Goal: Task Accomplishment & Management: Use online tool/utility

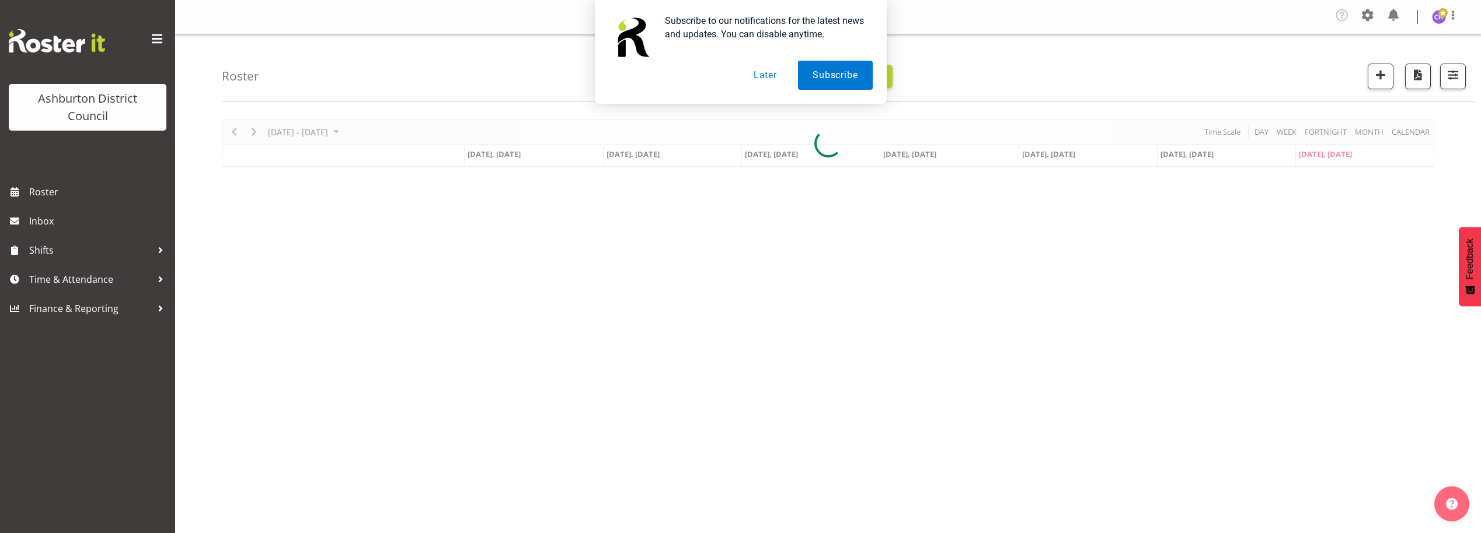
click at [760, 76] on button "Later" at bounding box center [765, 75] width 53 height 29
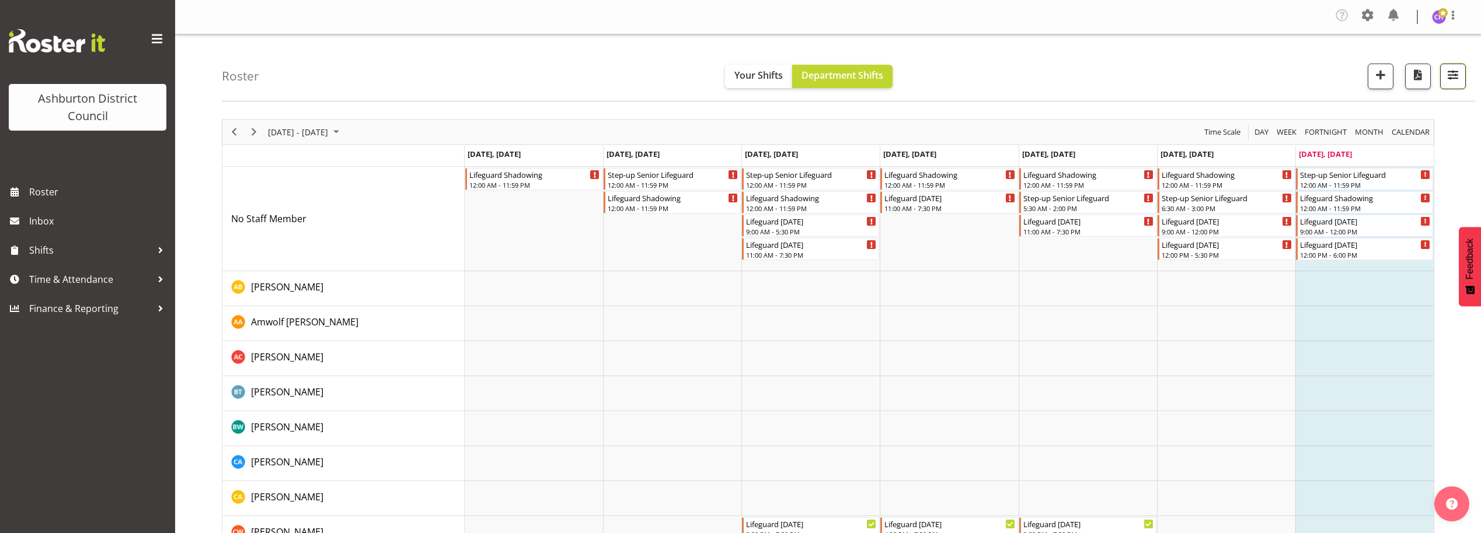
click at [1452, 81] on span "button" at bounding box center [1452, 74] width 15 height 15
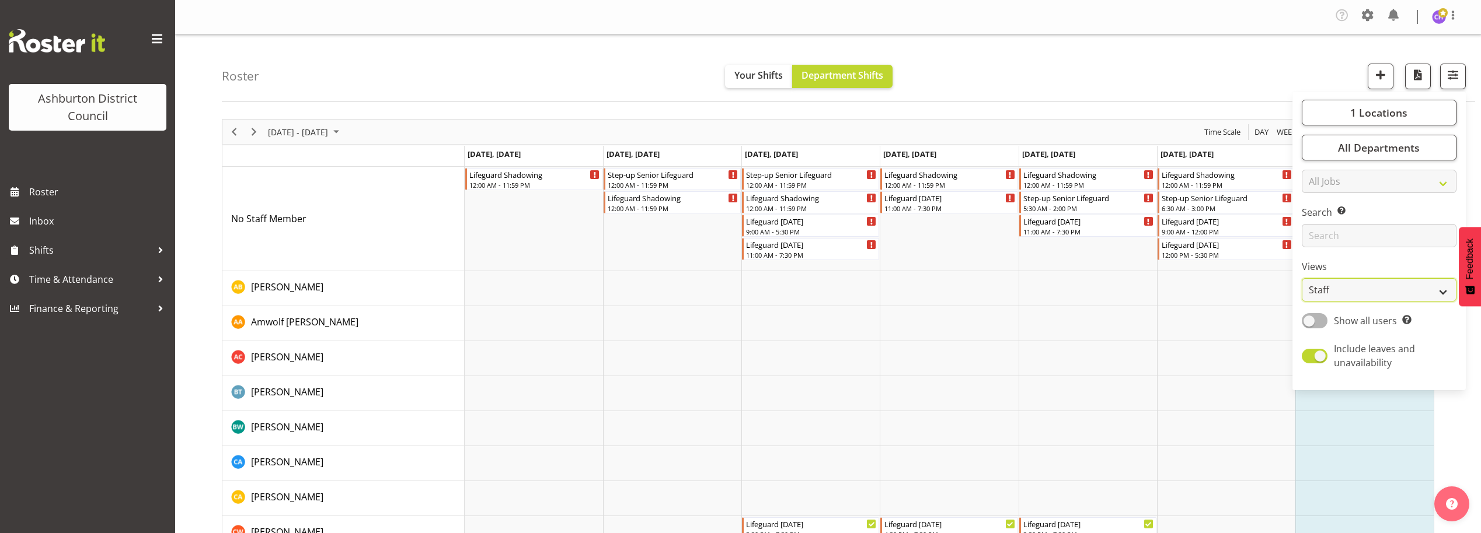
click at [1340, 289] on select "Staff Role Shift - Horizontal Shift - Vertical Staff - Location" at bounding box center [1379, 289] width 155 height 23
select select "shift"
click at [1302, 278] on select "Staff Role Shift - Horizontal Shift - Vertical Staff - Location" at bounding box center [1379, 289] width 155 height 23
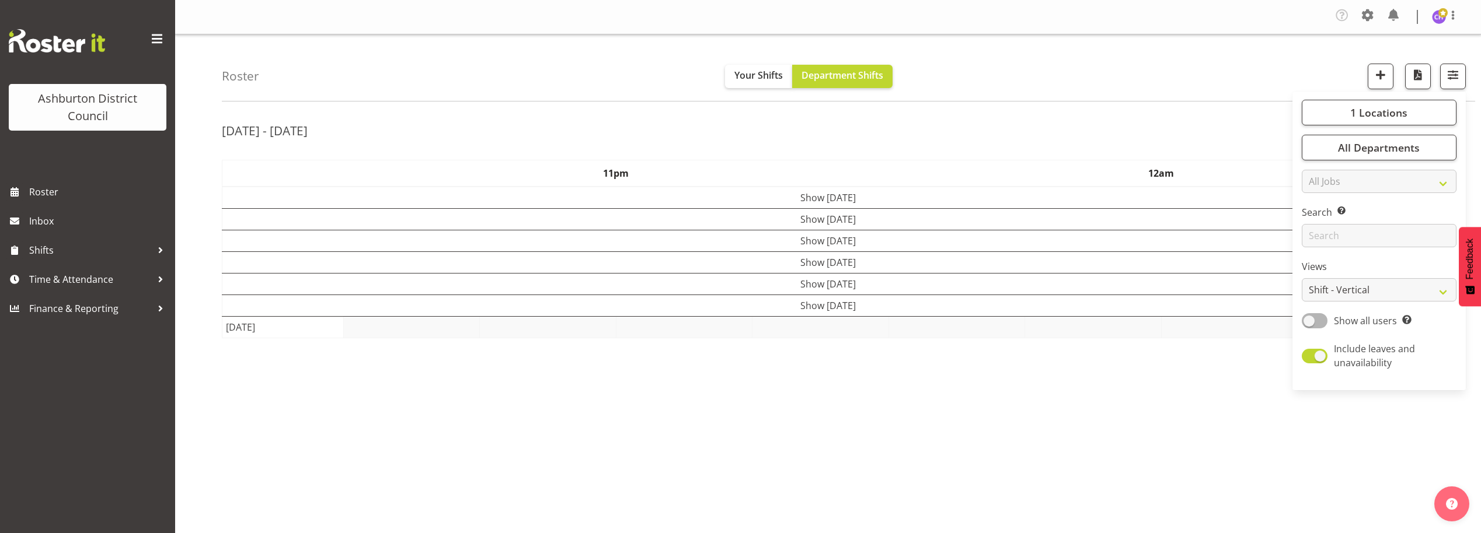
click at [1102, 48] on div "Roster Your Shifts Department Shifts 1 Locations [GEOGRAPHIC_DATA] [GEOGRAPHIC_…" at bounding box center [848, 67] width 1253 height 67
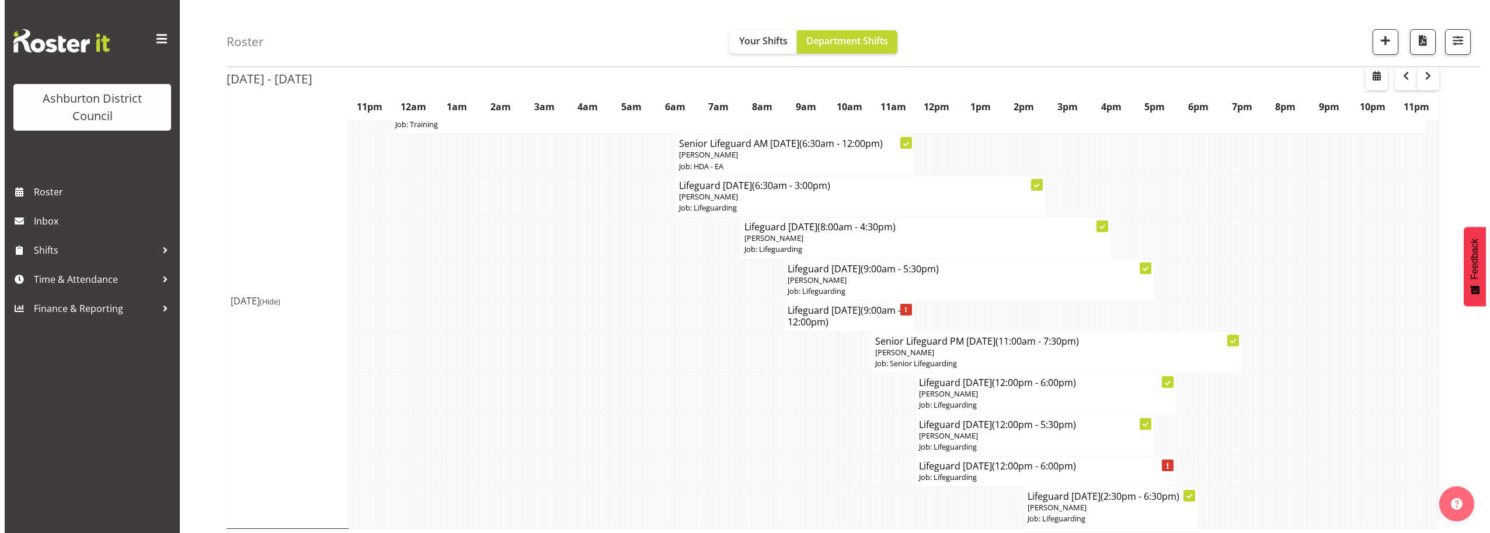
scroll to position [248, 0]
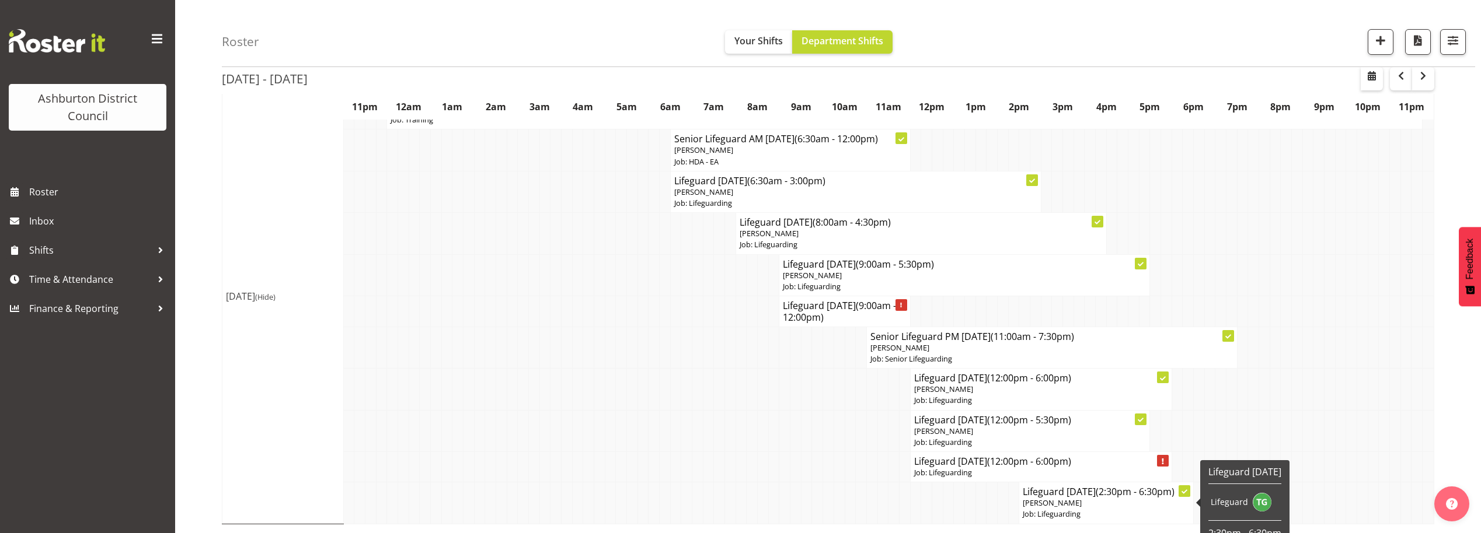
click at [1051, 505] on span "[PERSON_NAME]" at bounding box center [1052, 503] width 59 height 11
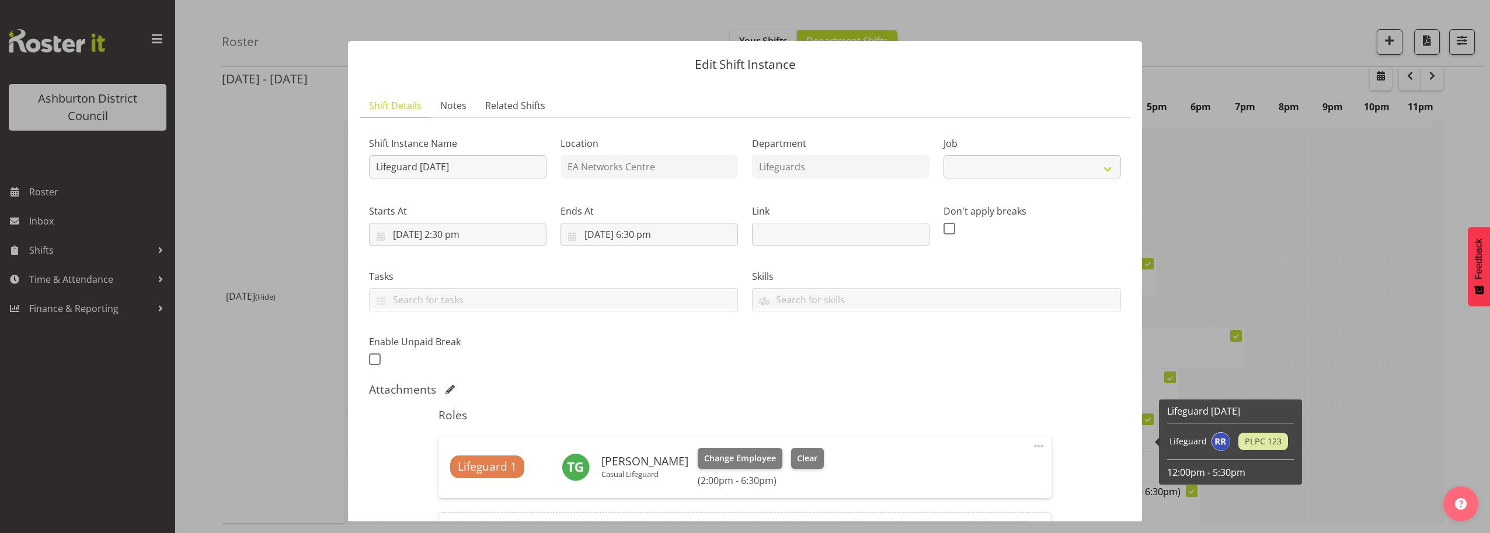
select select "38"
click at [452, 229] on input "[DATE] 2:30 pm" at bounding box center [457, 234] width 177 height 23
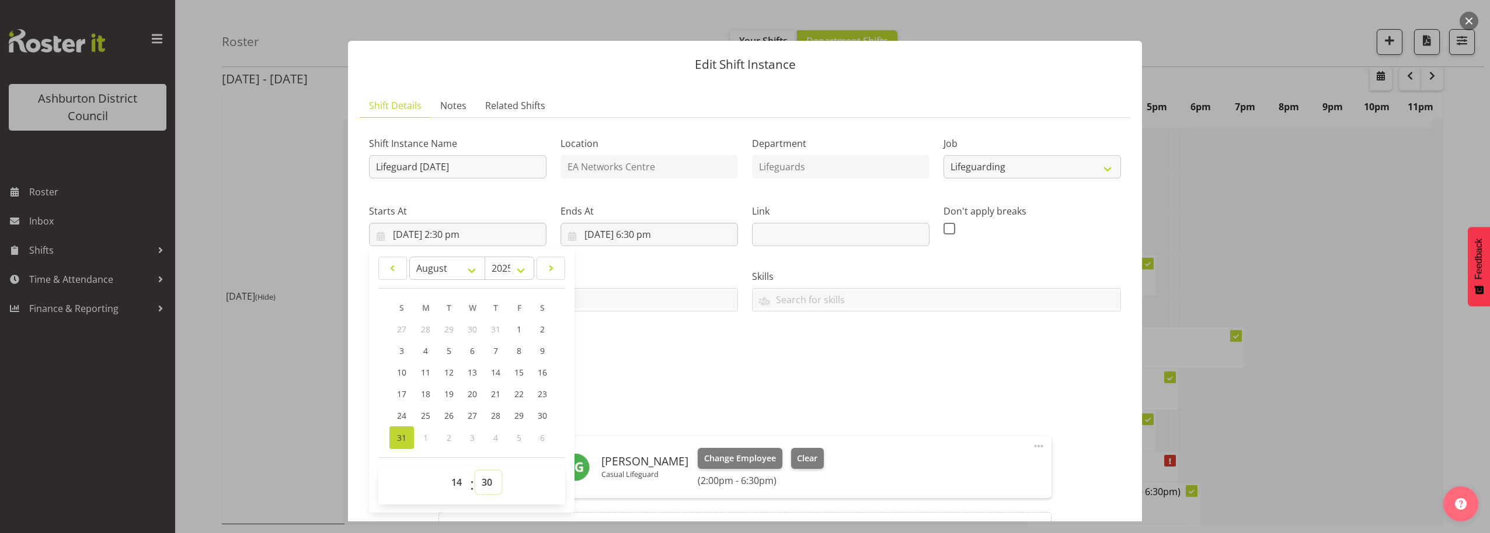
click at [491, 481] on select "00 01 02 03 04 05 06 07 08 09 10 11 12 13 14 15 16 17 18 19 20 21 22 23 24 25 2…" at bounding box center [488, 482] width 26 height 23
select select "0"
click at [475, 471] on select "00 01 02 03 04 05 06 07 08 09 10 11 12 13 14 15 16 17 18 19 20 21 22 23 24 25 2…" at bounding box center [488, 482] width 26 height 23
type input "[DATE] 2:00 pm"
click at [928, 381] on div "Shift Instance Name Lifeguard [DATE] Location EA Networks Centre Department Lif…" at bounding box center [745, 346] width 752 height 439
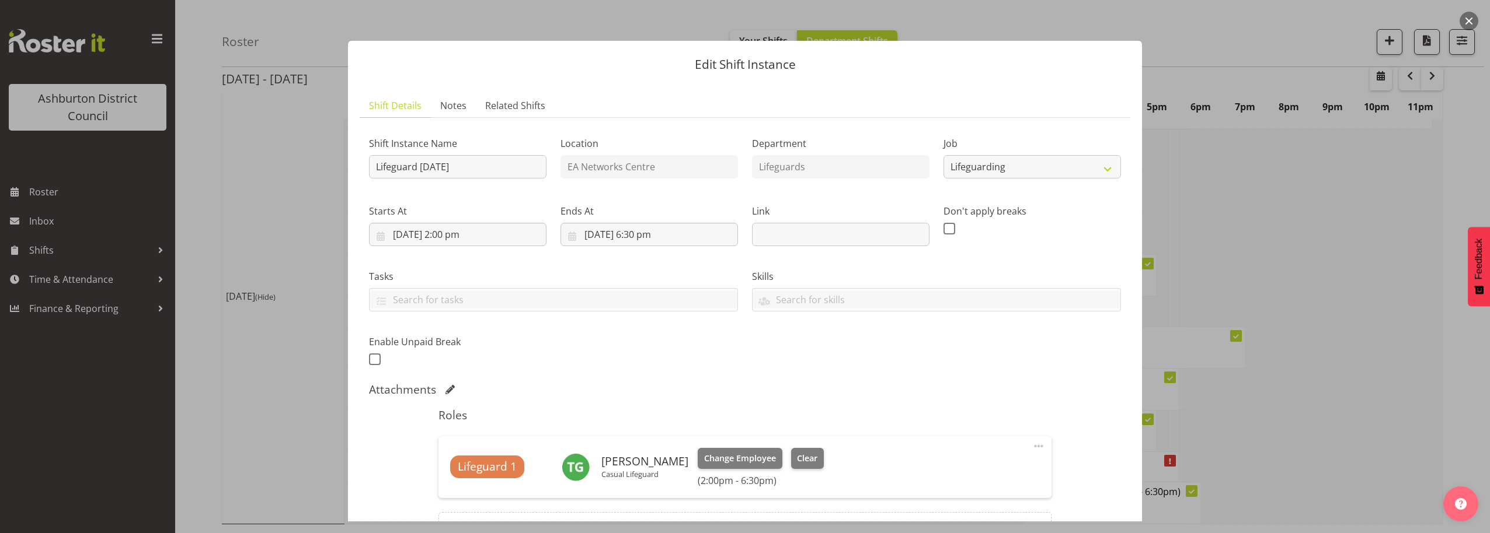
scroll to position [134, 0]
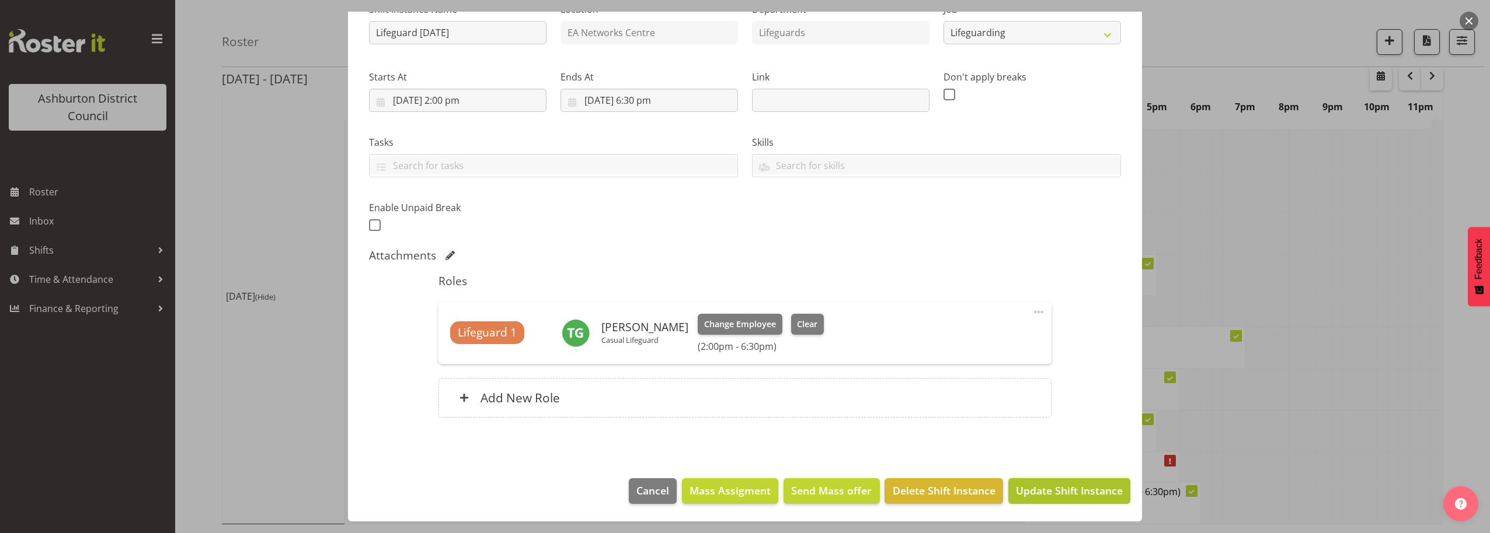
click at [1065, 491] on span "Update Shift Instance" at bounding box center [1069, 490] width 107 height 15
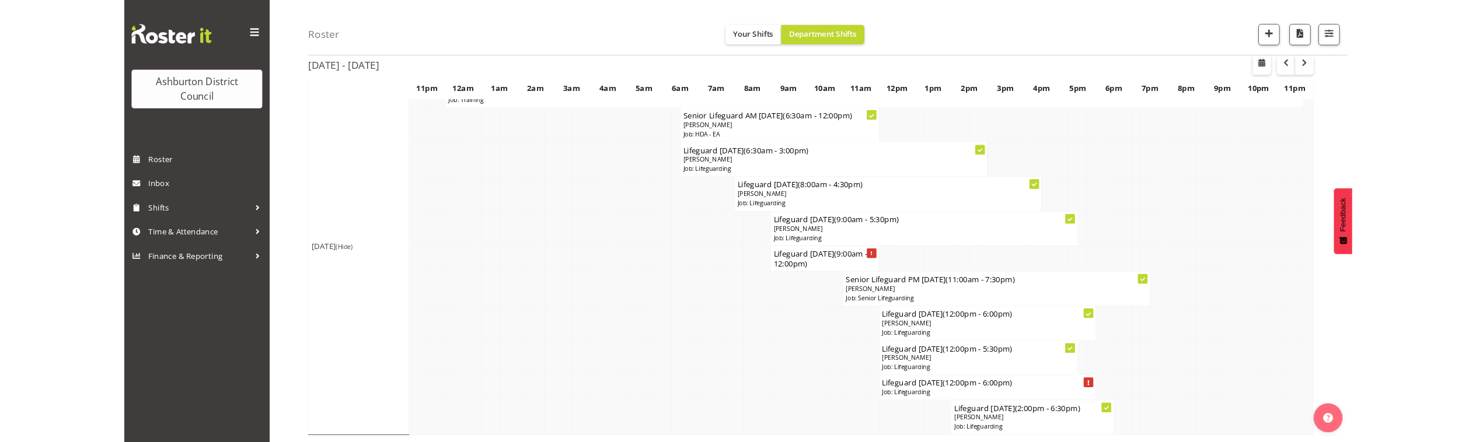
scroll to position [200, 0]
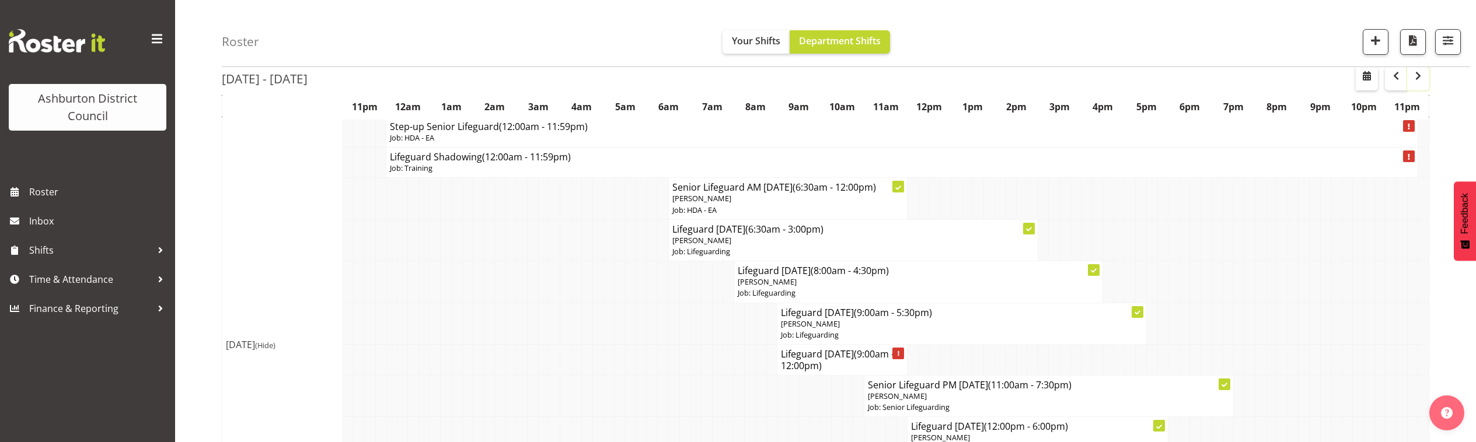
click at [1415, 85] on button "button" at bounding box center [1418, 78] width 22 height 23
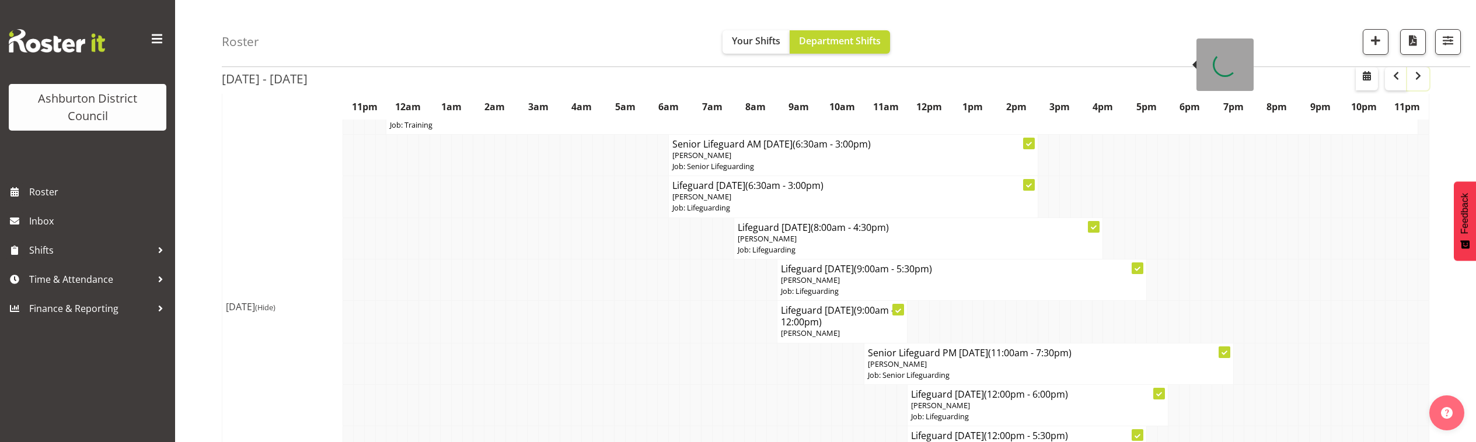
scroll to position [2875, 0]
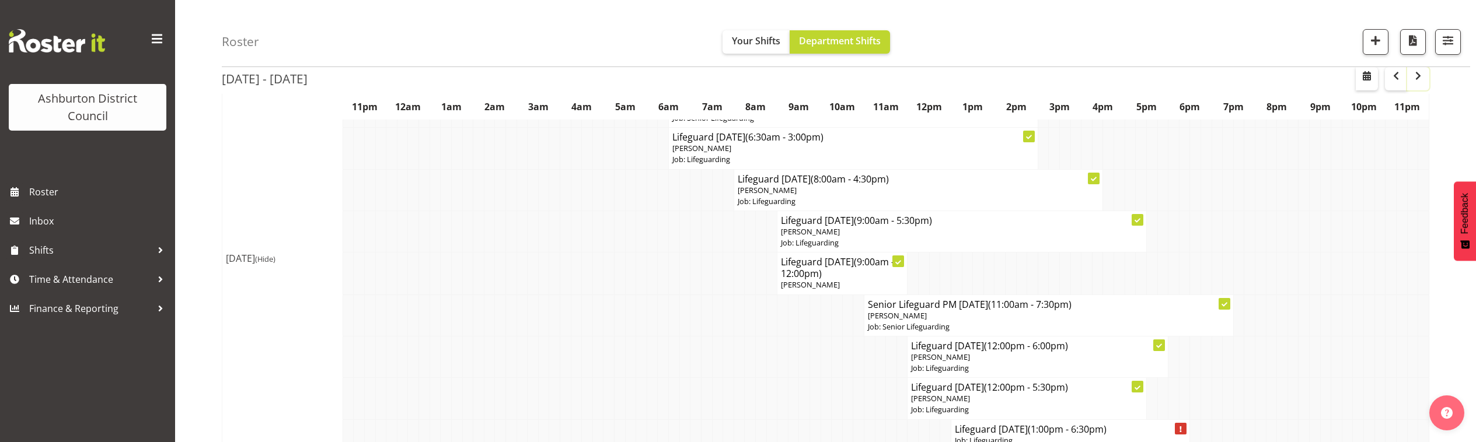
click at [1424, 80] on span "button" at bounding box center [1418, 76] width 14 height 14
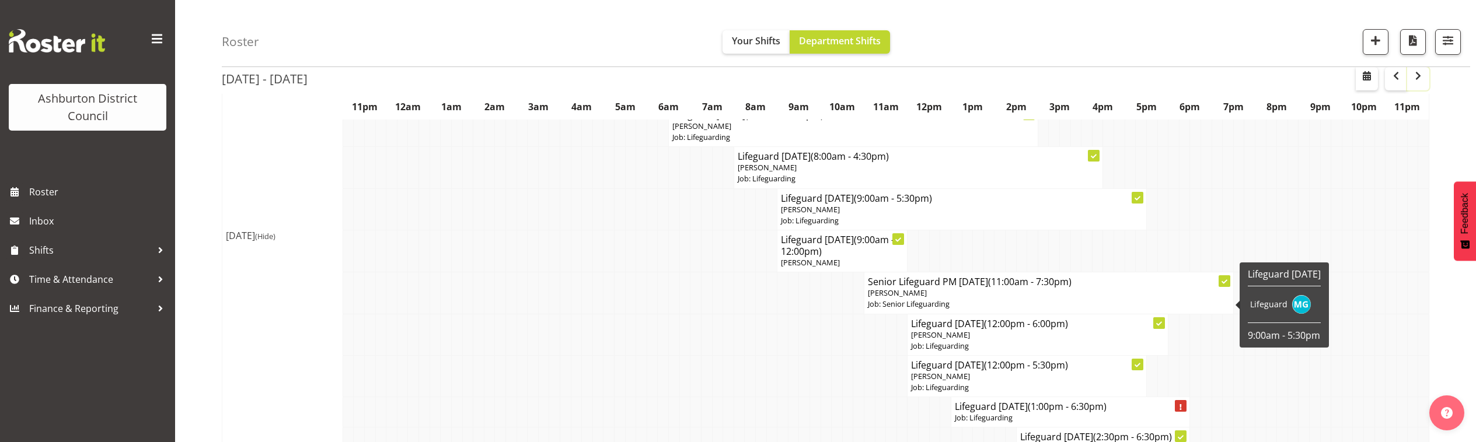
scroll to position [2923, 0]
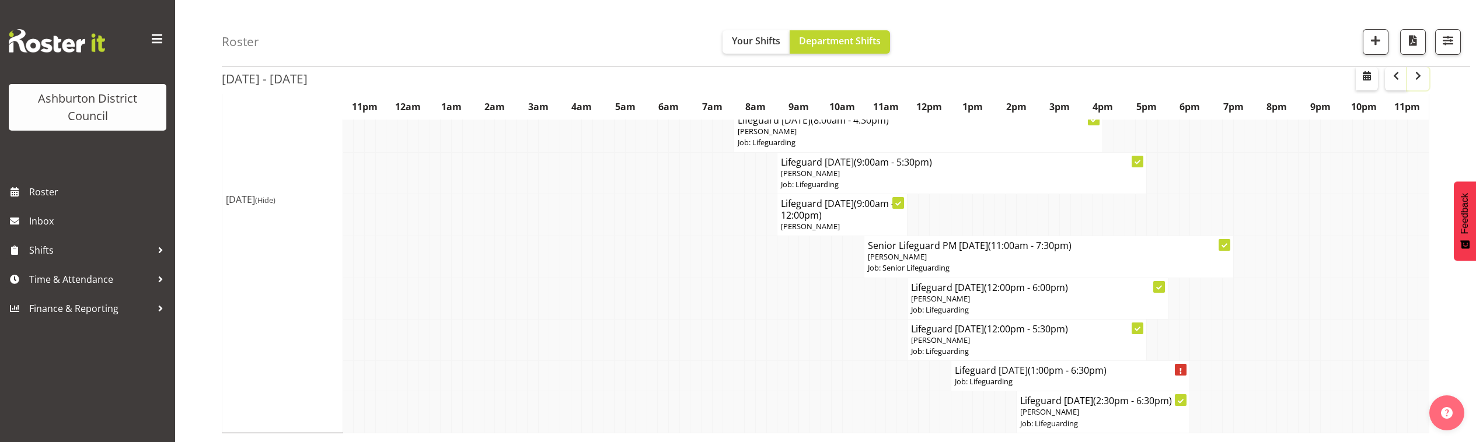
click at [1420, 75] on span "button" at bounding box center [1418, 76] width 14 height 14
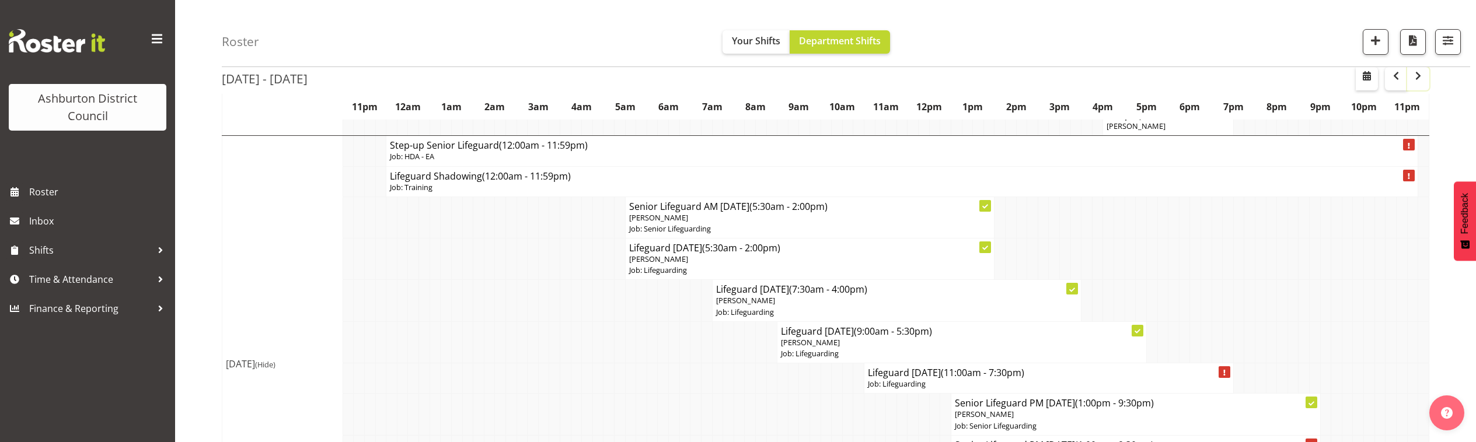
scroll to position [1340, 0]
